Goal: Task Accomplishment & Management: Manage account settings

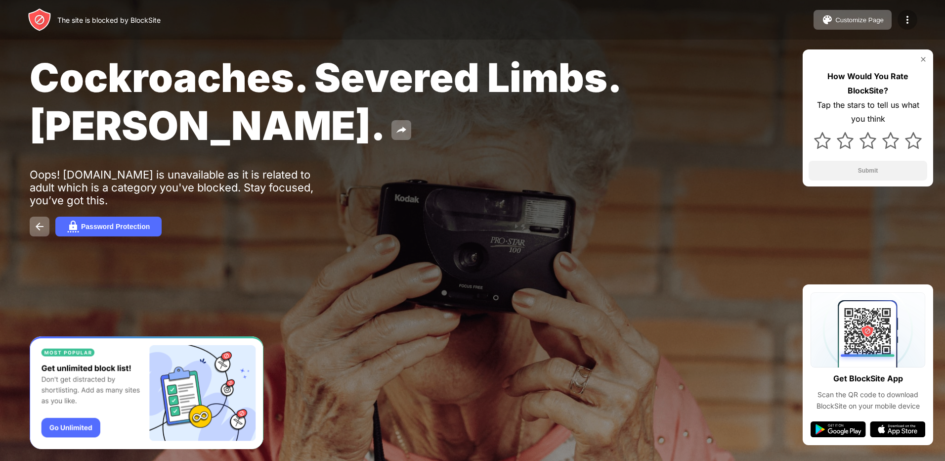
click at [909, 19] on img at bounding box center [908, 20] width 12 height 12
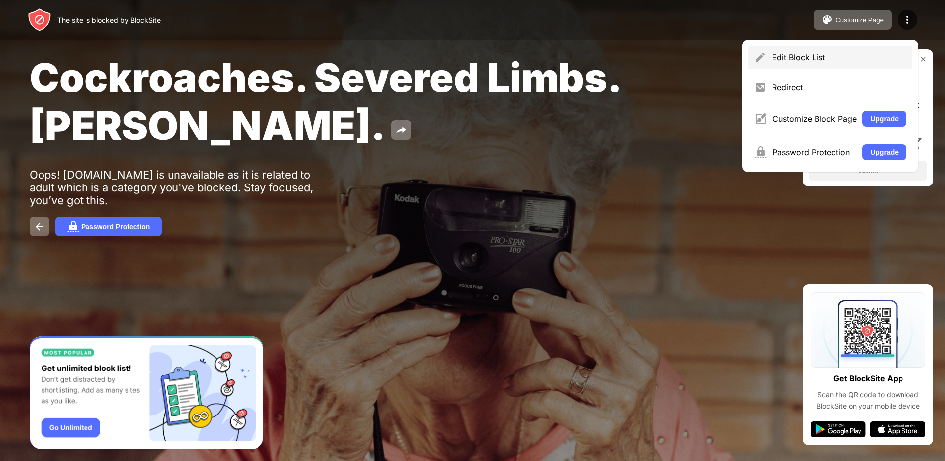
click at [805, 60] on div "Edit Block List" at bounding box center [839, 57] width 134 height 10
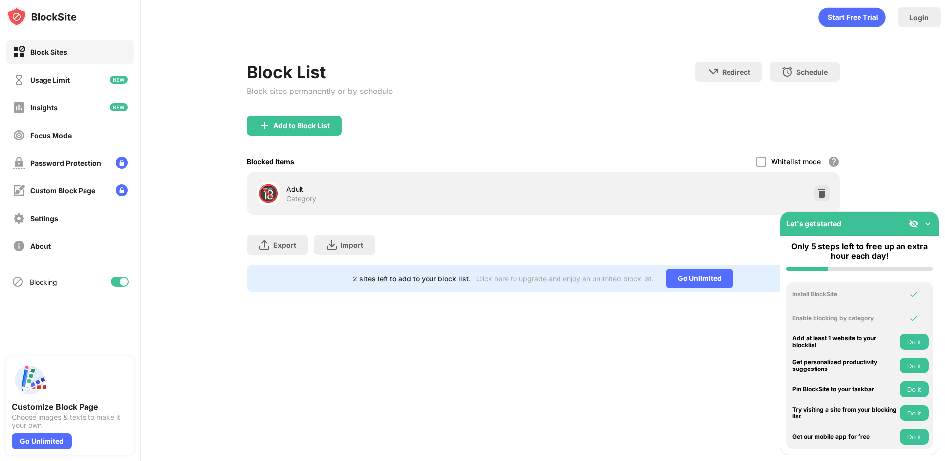
click at [114, 281] on div at bounding box center [120, 282] width 18 height 10
